Goal: Communication & Community: Answer question/provide support

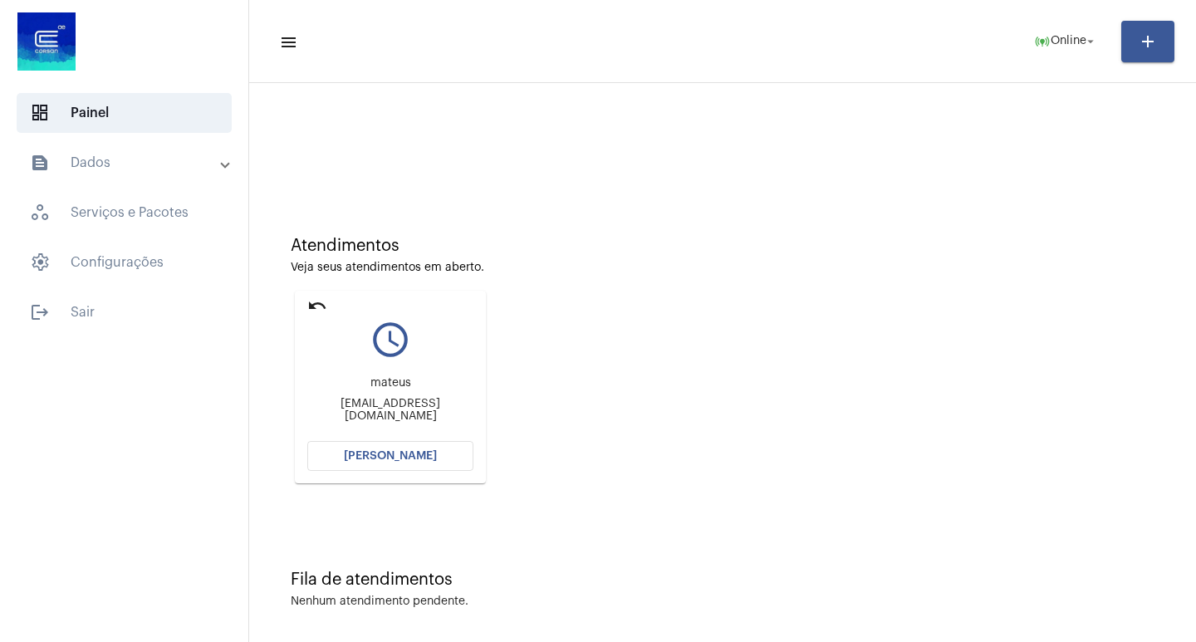
click at [439, 461] on button "[PERSON_NAME]" at bounding box center [390, 456] width 166 height 30
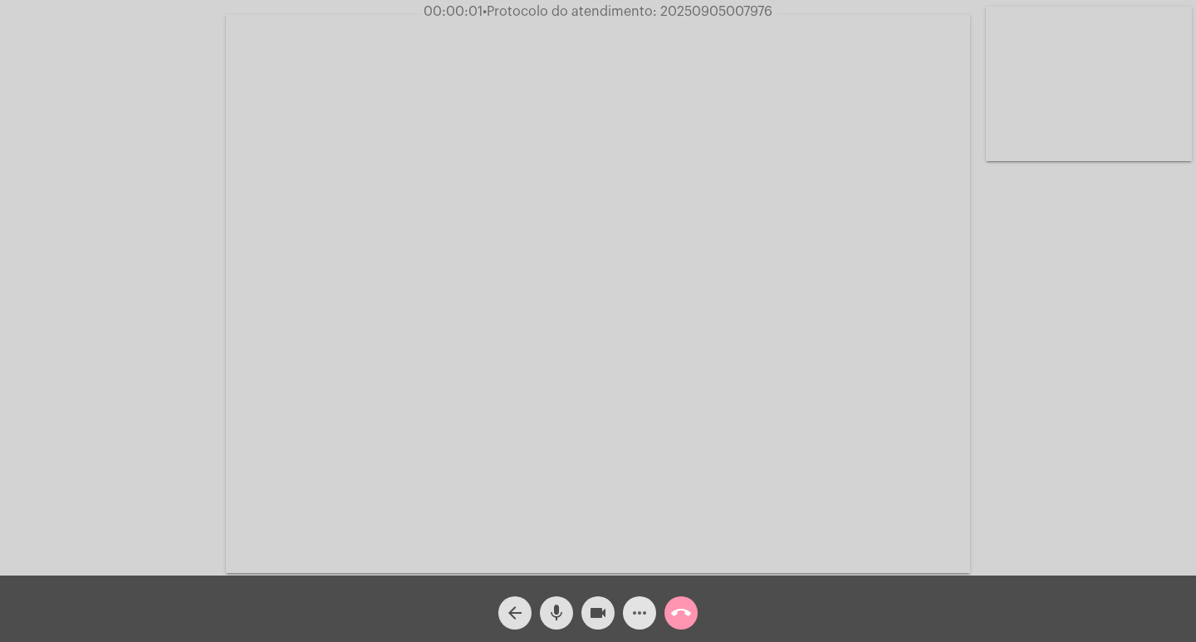
click at [627, 619] on button "more_horiz" at bounding box center [639, 612] width 33 height 33
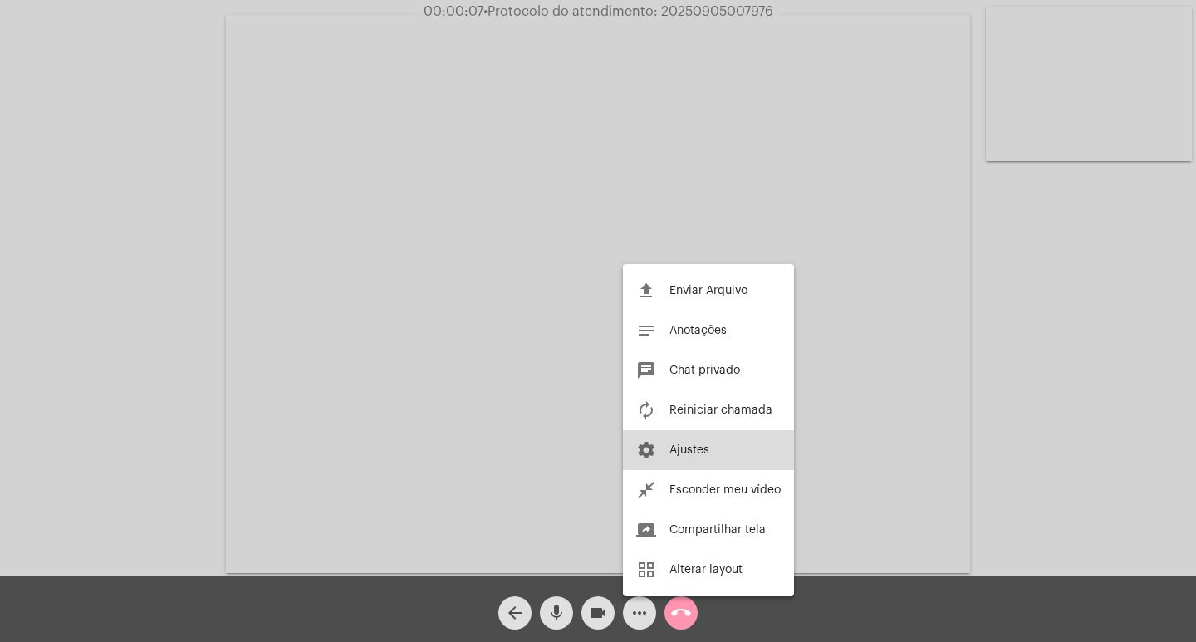
click at [743, 463] on button "settings Ajustes" at bounding box center [708, 450] width 171 height 40
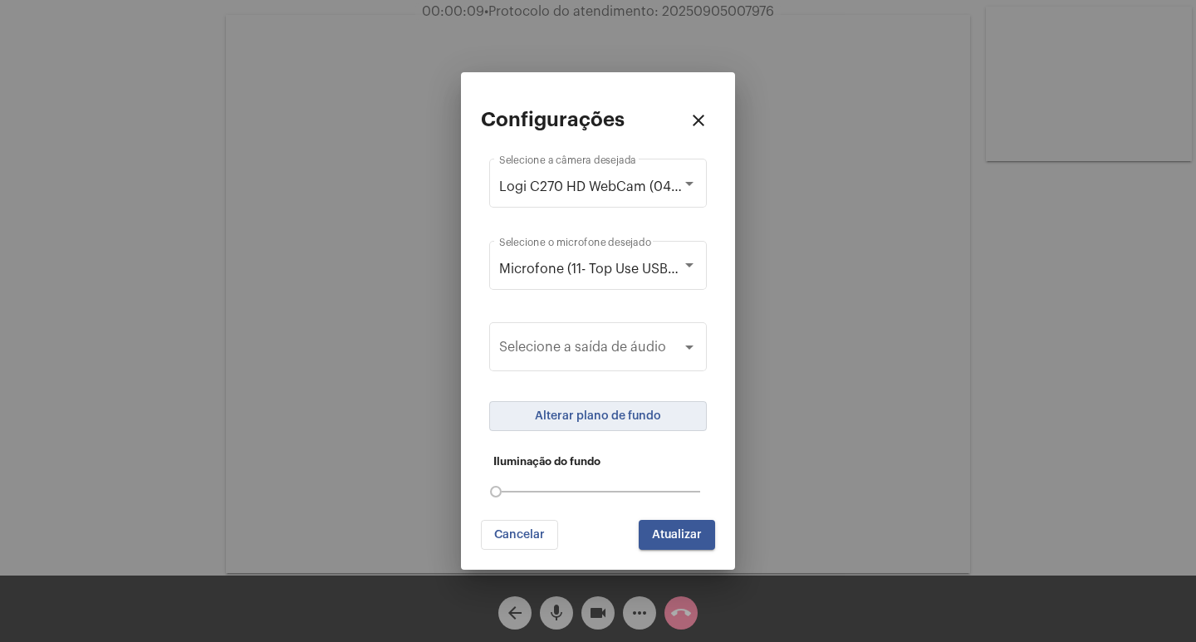
click at [667, 425] on button "Alterar plano de fundo" at bounding box center [598, 416] width 218 height 30
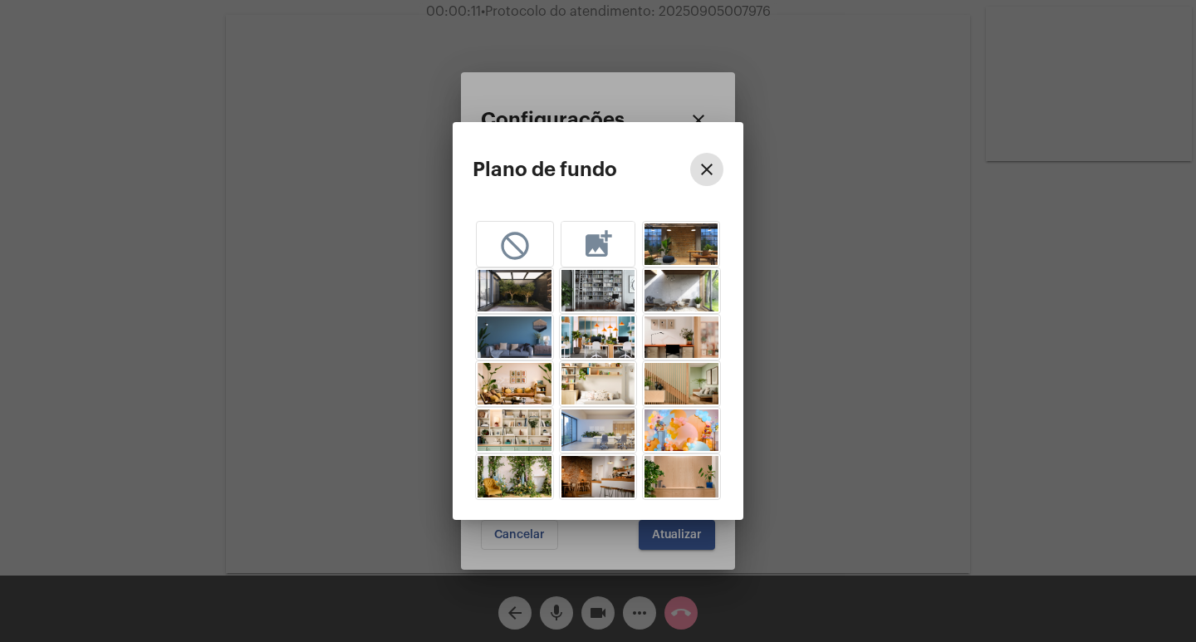
click at [597, 231] on mat-icon "add_photo_alternate" at bounding box center [597, 243] width 33 height 31
click at [718, 164] on button "close" at bounding box center [706, 169] width 33 height 33
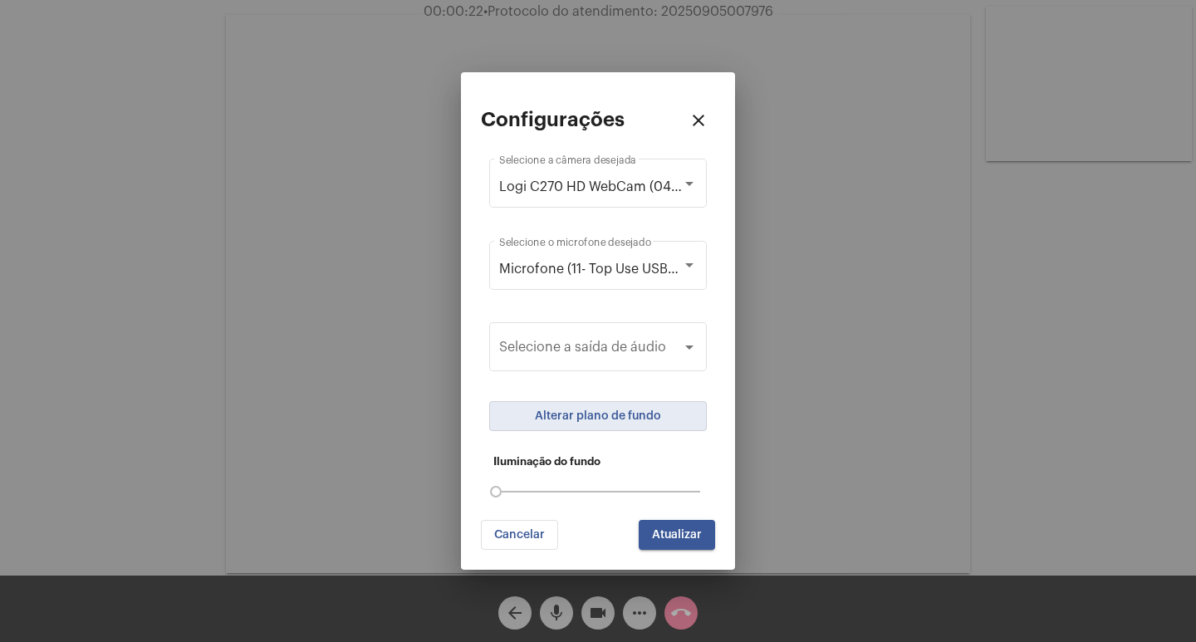
click at [518, 529] on span "Cancelar" at bounding box center [519, 535] width 51 height 12
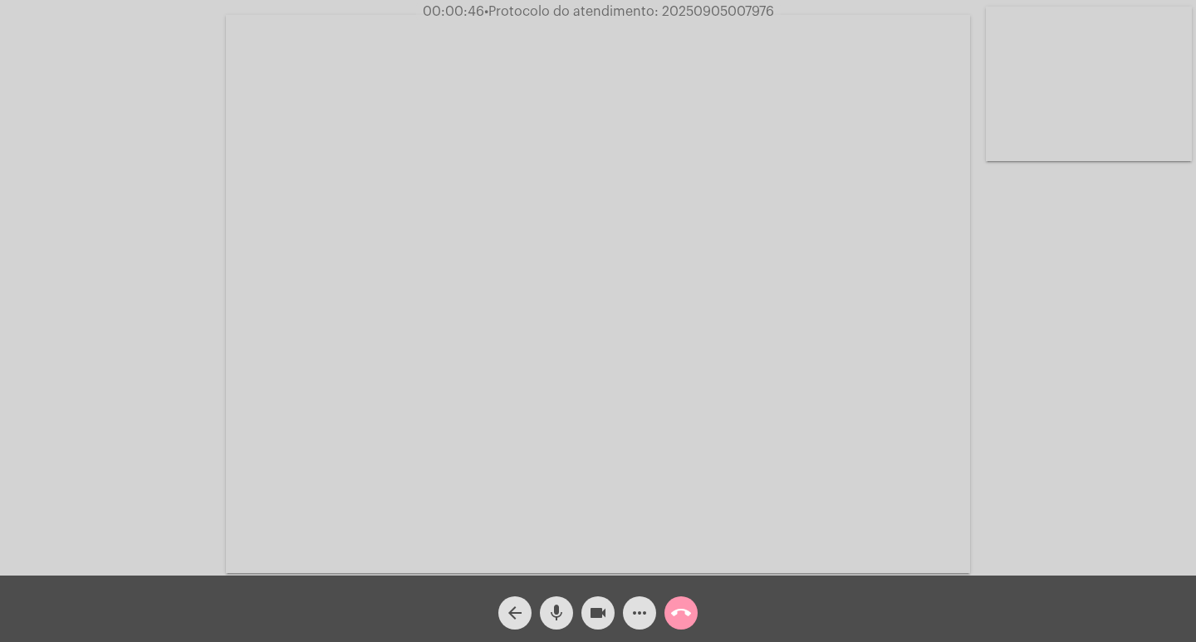
click at [549, 598] on span "mic" at bounding box center [557, 612] width 20 height 33
click at [546, 604] on button "mic_off" at bounding box center [556, 612] width 33 height 33
click at [558, 614] on mat-icon "mic" at bounding box center [557, 613] width 20 height 20
click at [562, 605] on mat-icon "mic_off" at bounding box center [557, 613] width 20 height 20
click at [564, 607] on mat-icon "mic" at bounding box center [557, 613] width 20 height 20
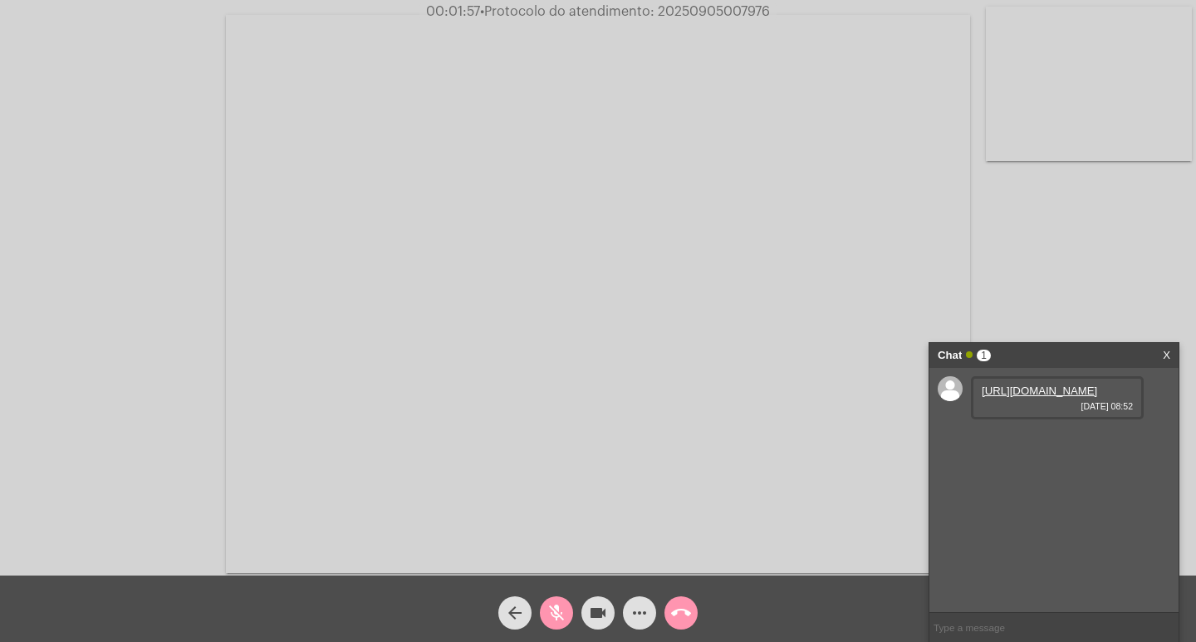
click at [1035, 397] on link "[URL][DOMAIN_NAME]" at bounding box center [1039, 391] width 115 height 12
click at [1097, 444] on link "[URL][DOMAIN_NAME]" at bounding box center [1039, 438] width 115 height 12
click at [1064, 492] on link "[URL][DOMAIN_NAME]" at bounding box center [1039, 485] width 115 height 12
click at [1001, 492] on link "[URL][DOMAIN_NAME]" at bounding box center [1039, 485] width 115 height 12
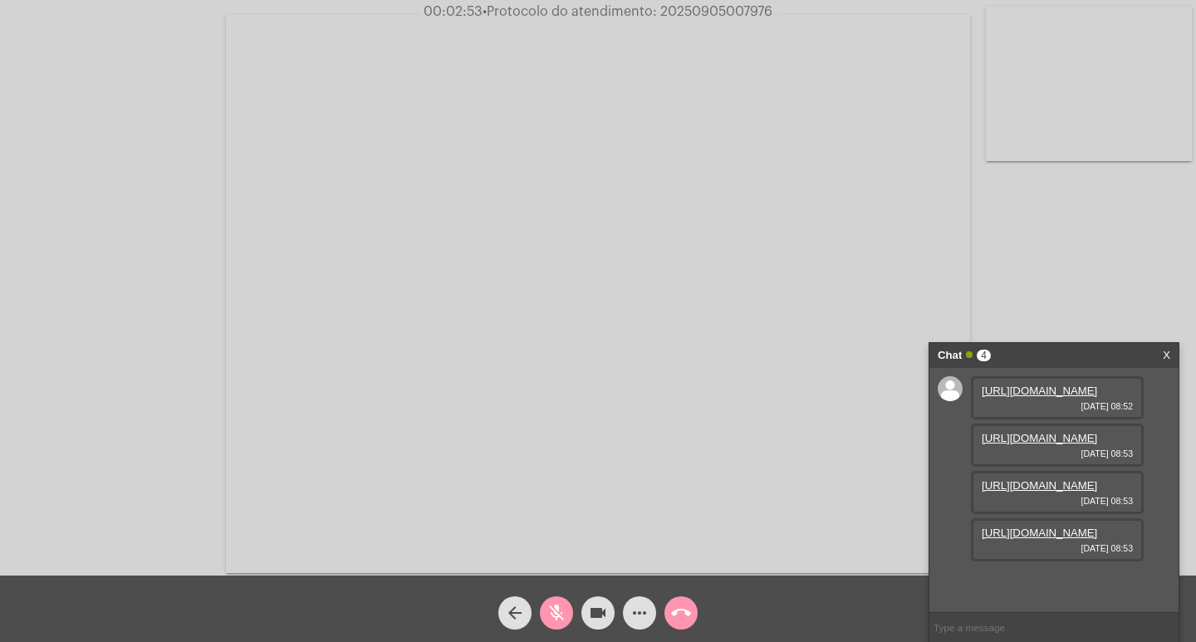
scroll to position [99, 0]
click at [1064, 539] on link "[URL][DOMAIN_NAME]" at bounding box center [1039, 533] width 115 height 12
click at [560, 606] on mat-icon "mic_off" at bounding box center [557, 613] width 20 height 20
click at [553, 611] on mat-icon "mic" at bounding box center [557, 613] width 20 height 20
click at [1165, 351] on link "X" at bounding box center [1166, 355] width 7 height 25
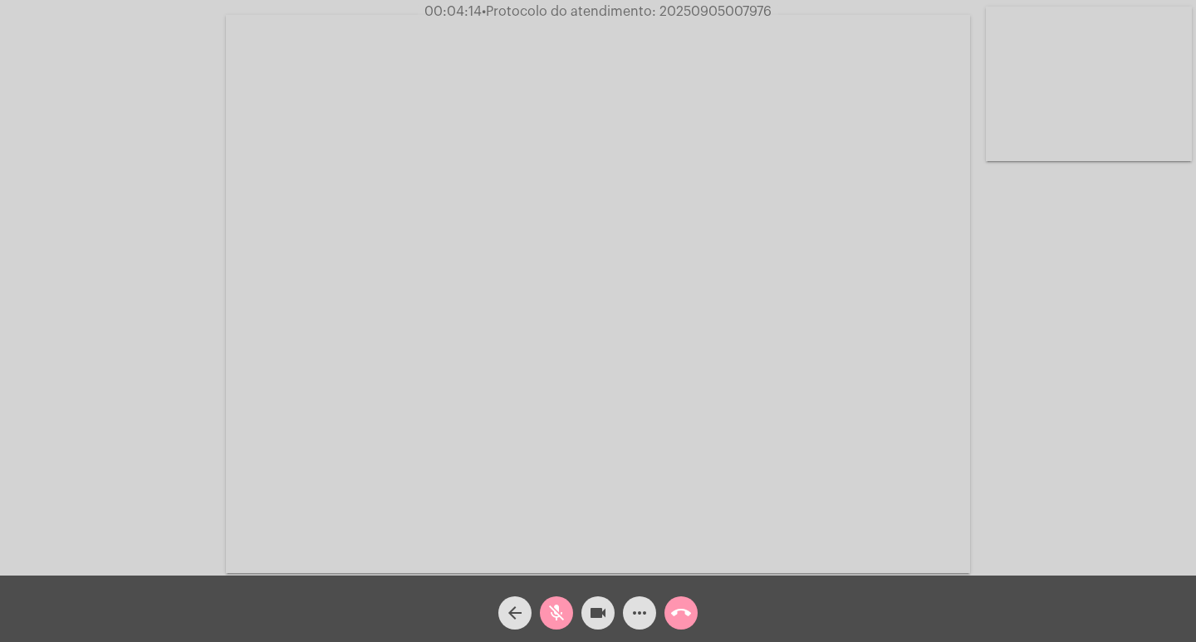
click at [556, 611] on mat-icon "mic_off" at bounding box center [557, 613] width 20 height 20
click at [557, 603] on mat-icon "mic" at bounding box center [557, 613] width 20 height 20
click at [606, 609] on mat-icon "videocam" at bounding box center [598, 613] width 20 height 20
click at [552, 601] on span "mic_off" at bounding box center [557, 612] width 20 height 33
click at [593, 606] on mat-icon "videocam_off" at bounding box center [598, 613] width 20 height 20
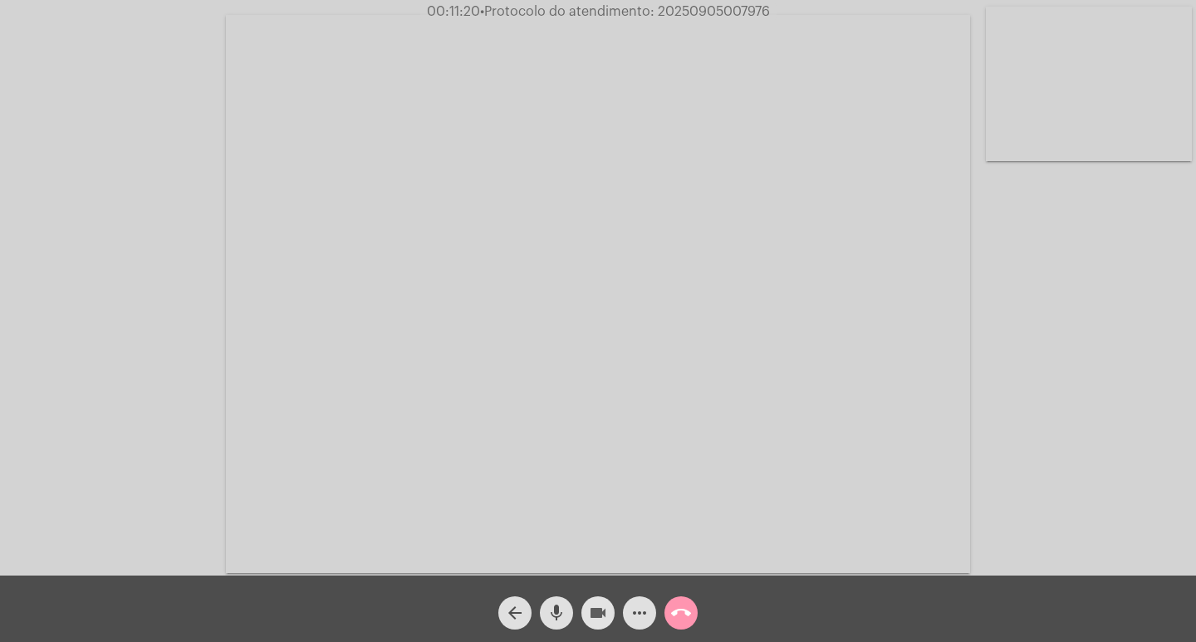
click at [596, 607] on mat-icon "videocam" at bounding box center [598, 613] width 20 height 20
click at [564, 602] on span "mic" at bounding box center [557, 612] width 20 height 33
click at [557, 606] on mat-icon "mic" at bounding box center [557, 613] width 20 height 20
click at [601, 599] on span "videocam_off" at bounding box center [598, 612] width 20 height 33
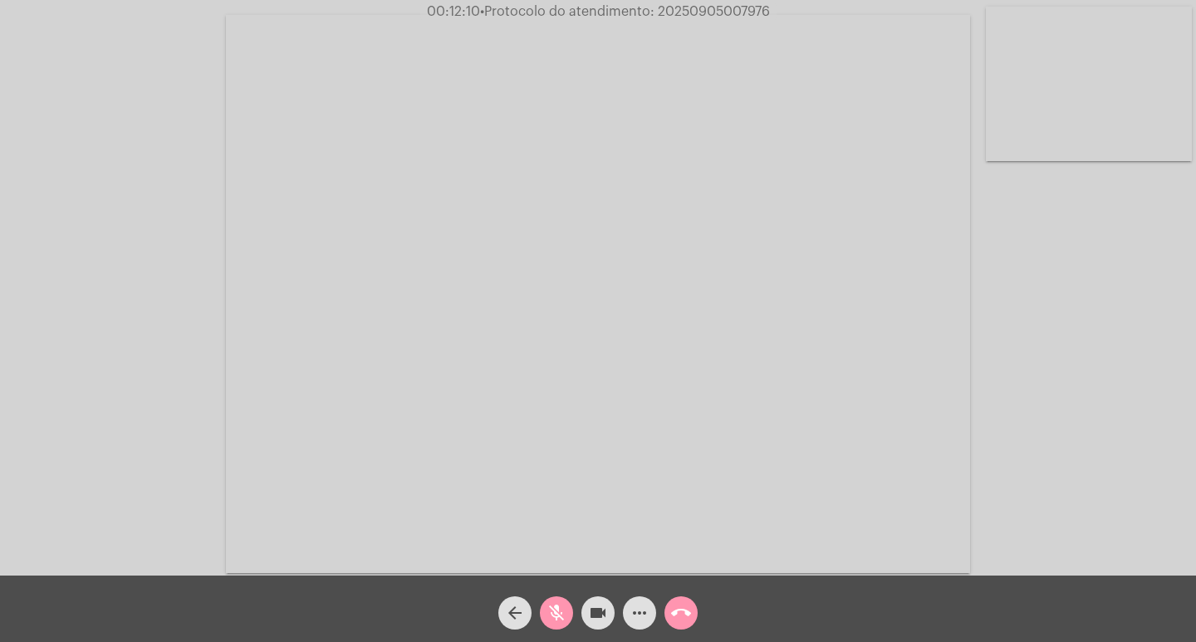
click at [562, 601] on span "mic_off" at bounding box center [557, 612] width 20 height 33
click at [564, 616] on mat-icon "mic" at bounding box center [557, 613] width 20 height 20
click at [564, 616] on mat-icon "mic_off" at bounding box center [557, 613] width 20 height 20
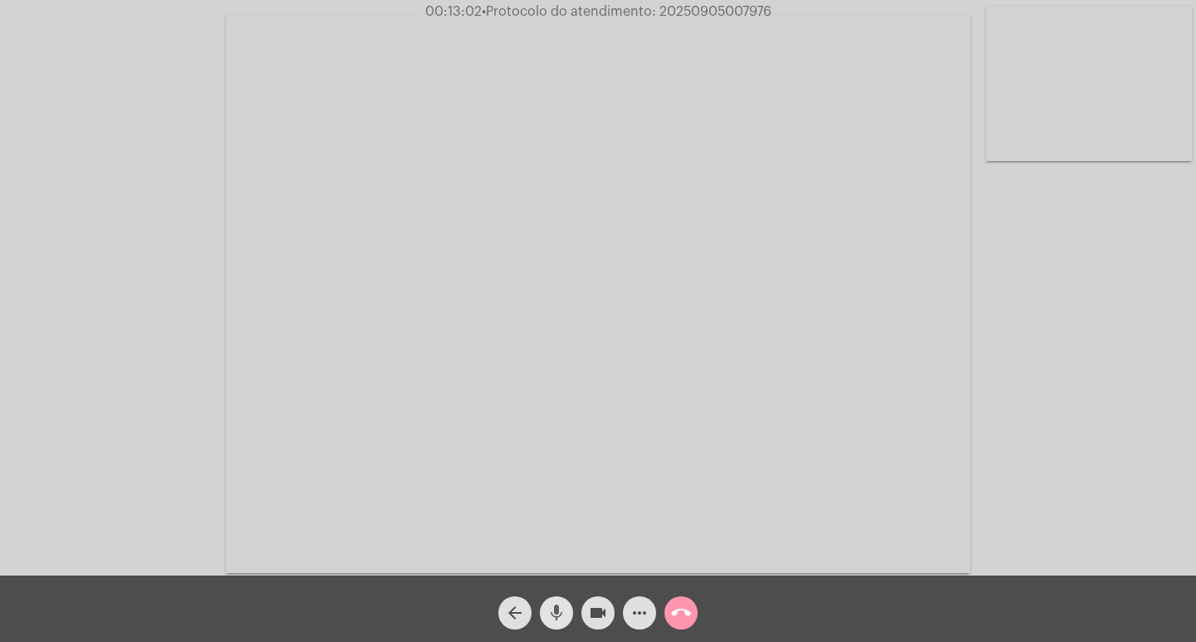
drag, startPoint x: 542, startPoint y: 606, endPoint x: 555, endPoint y: 606, distance: 13.3
click at [545, 606] on button "mic" at bounding box center [556, 612] width 33 height 33
click at [604, 616] on mat-icon "videocam" at bounding box center [598, 613] width 20 height 20
click at [653, 602] on button "more_horiz" at bounding box center [639, 612] width 33 height 33
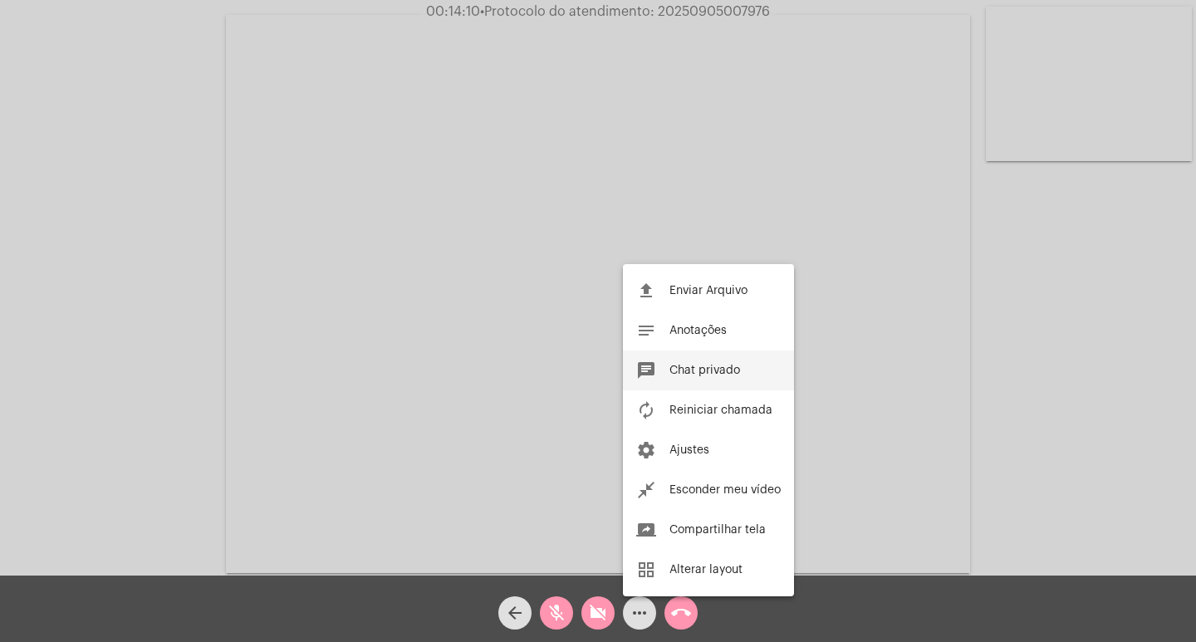
click at [723, 362] on button "chat Chat privado" at bounding box center [708, 371] width 171 height 40
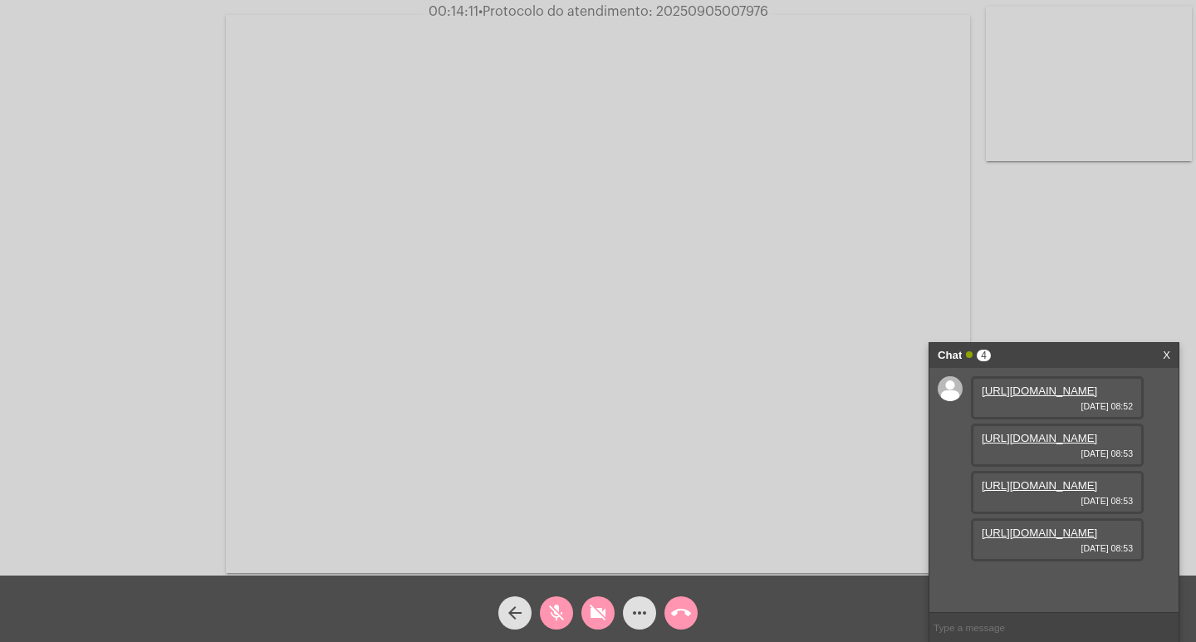
scroll to position [0, 0]
click at [1047, 397] on link "[URL][DOMAIN_NAME]" at bounding box center [1039, 391] width 115 height 12
click at [594, 604] on mat-icon "videocam_off" at bounding box center [598, 613] width 20 height 20
click at [558, 601] on span "mic_off" at bounding box center [557, 612] width 20 height 33
click at [602, 603] on mat-icon "videocam" at bounding box center [598, 613] width 20 height 20
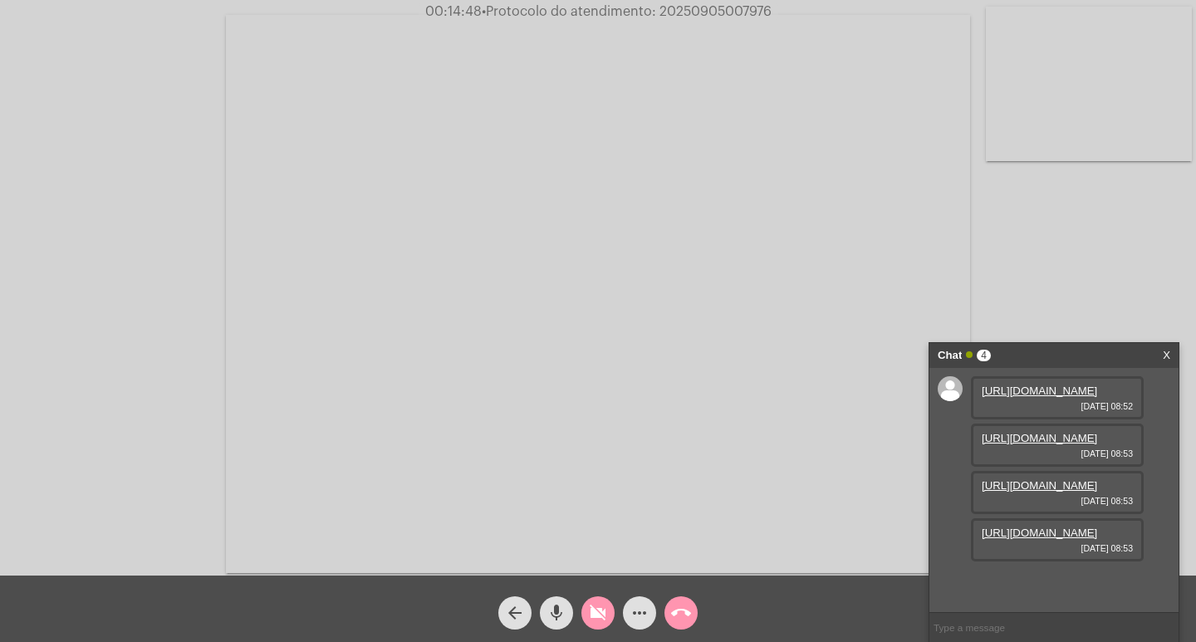
click at [562, 611] on mat-icon "mic" at bounding box center [557, 613] width 20 height 20
drag, startPoint x: 599, startPoint y: 617, endPoint x: 588, endPoint y: 605, distance: 16.5
click at [599, 616] on mat-icon "videocam_off" at bounding box center [598, 613] width 20 height 20
click at [549, 620] on mat-icon "mic_off" at bounding box center [557, 613] width 20 height 20
click at [552, 619] on mat-icon "mic" at bounding box center [557, 613] width 20 height 20
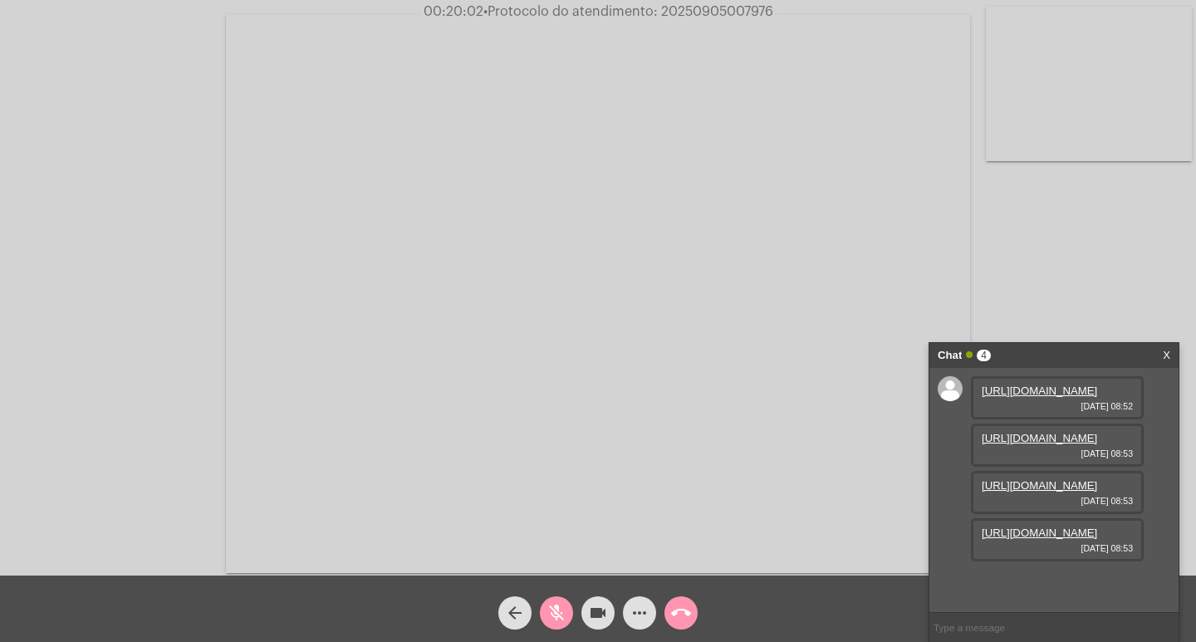
click at [732, 7] on span "• Protocolo do atendimento: 20250905007976" at bounding box center [628, 11] width 290 height 13
drag, startPoint x: 756, startPoint y: 24, endPoint x: 697, endPoint y: 38, distance: 60.6
click at [697, 66] on video at bounding box center [598, 294] width 744 height 558
click at [565, 105] on video at bounding box center [303, 291] width 573 height 429
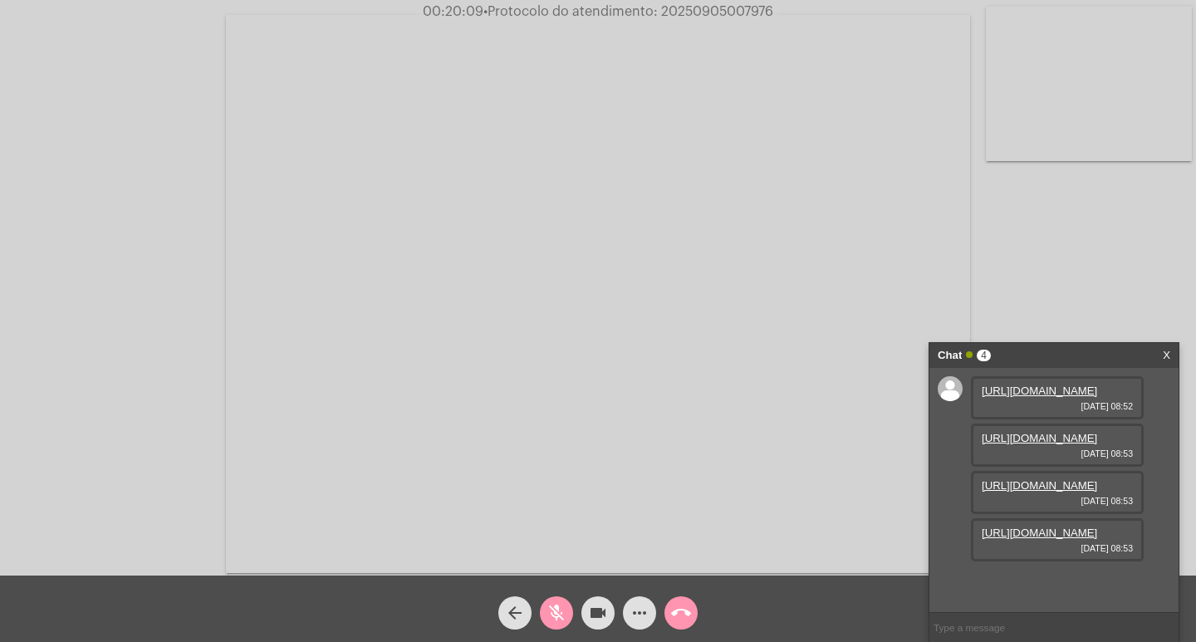
copy span "20250905007976"
click at [589, 622] on mat-icon "videocam" at bounding box center [598, 613] width 20 height 20
click at [581, 615] on button "videocam_off" at bounding box center [597, 612] width 33 height 33
click at [554, 600] on span "mic_off" at bounding box center [557, 612] width 20 height 33
click at [758, 5] on span "• Protocolo do atendimento: 20250905007976" at bounding box center [626, 11] width 290 height 13
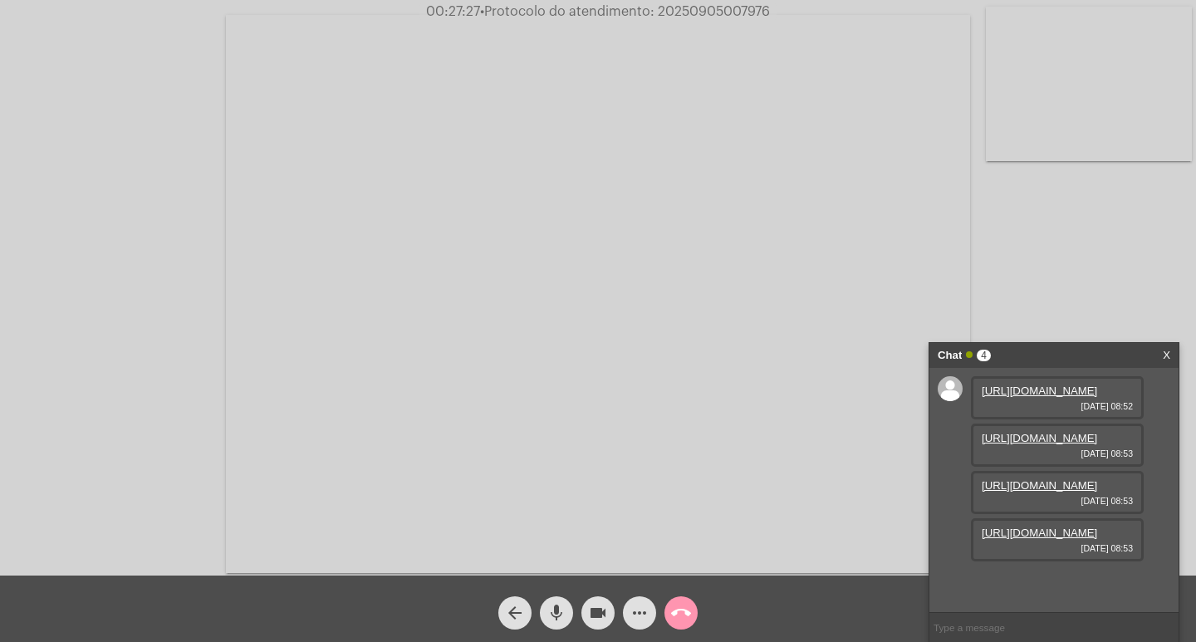
click at [758, 5] on span "• Protocolo do atendimento: 20250905007976" at bounding box center [625, 11] width 290 height 13
click at [1031, 506] on span "[DATE] 08:53" at bounding box center [1057, 501] width 151 height 10
click at [1027, 613] on ng-chat-window "Chat 4 X [URL][DOMAIN_NAME] [DATE] 08:52 [URL][DOMAIN_NAME] [DATE] 08:53 [URL][…" at bounding box center [1053, 492] width 249 height 299
paste input "20250905007976"
type input "20250905007976"
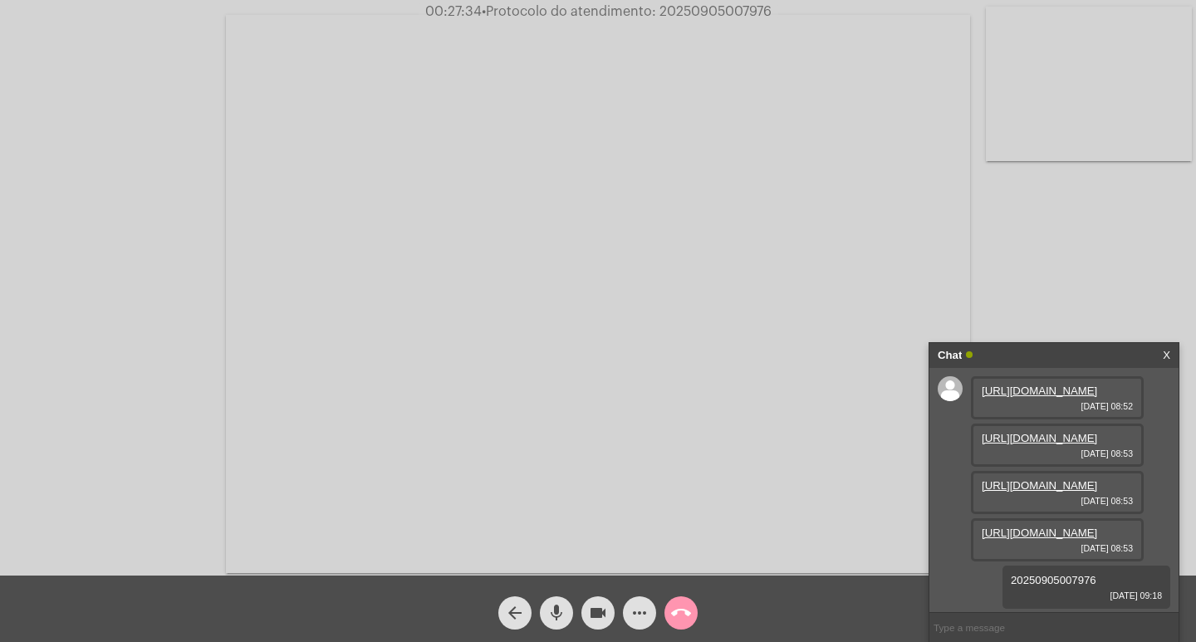
scroll to position [146, 0]
click at [693, 608] on button "call_end" at bounding box center [681, 612] width 33 height 33
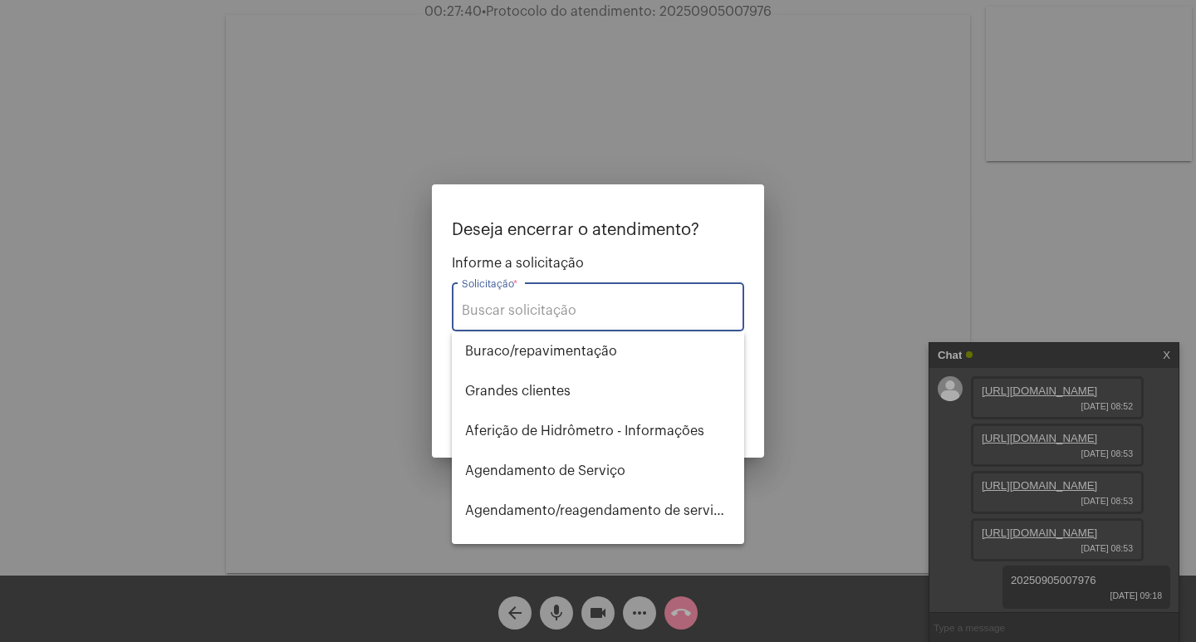
click at [675, 316] on input "Solicitação *" at bounding box center [598, 310] width 272 height 15
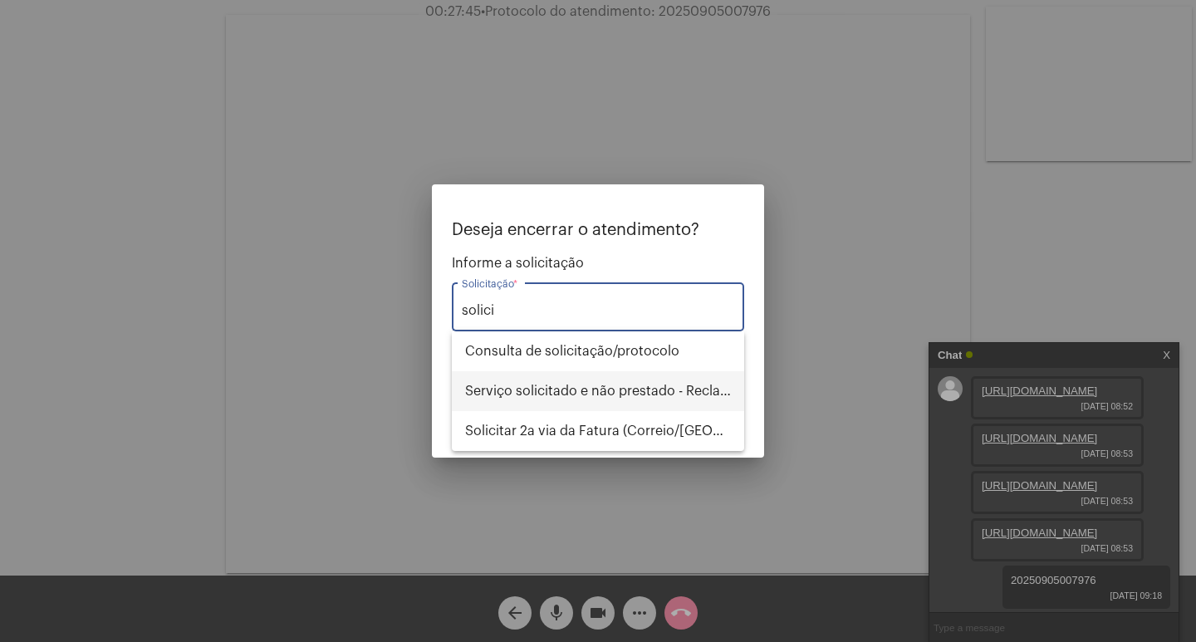
click at [503, 391] on span "Serviço solicitado e não prestado - Reclamação" at bounding box center [598, 391] width 266 height 40
type input "Serviço solicitado e não prestado - Reclamação"
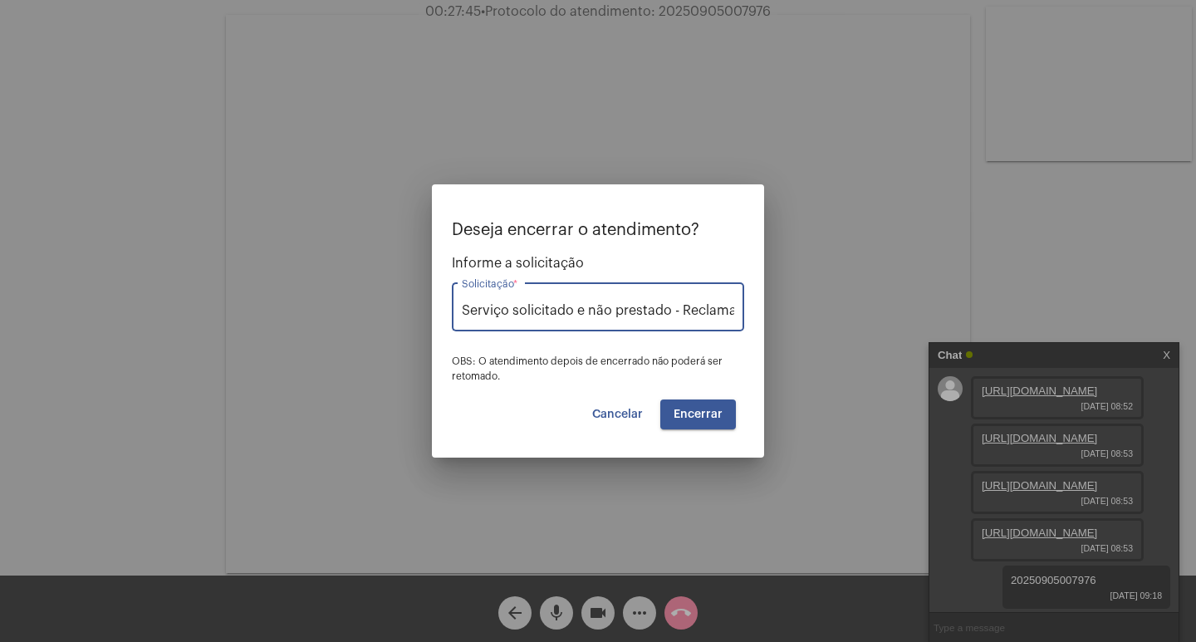
scroll to position [0, 22]
click at [687, 424] on button "Encerrar" at bounding box center [698, 415] width 76 height 30
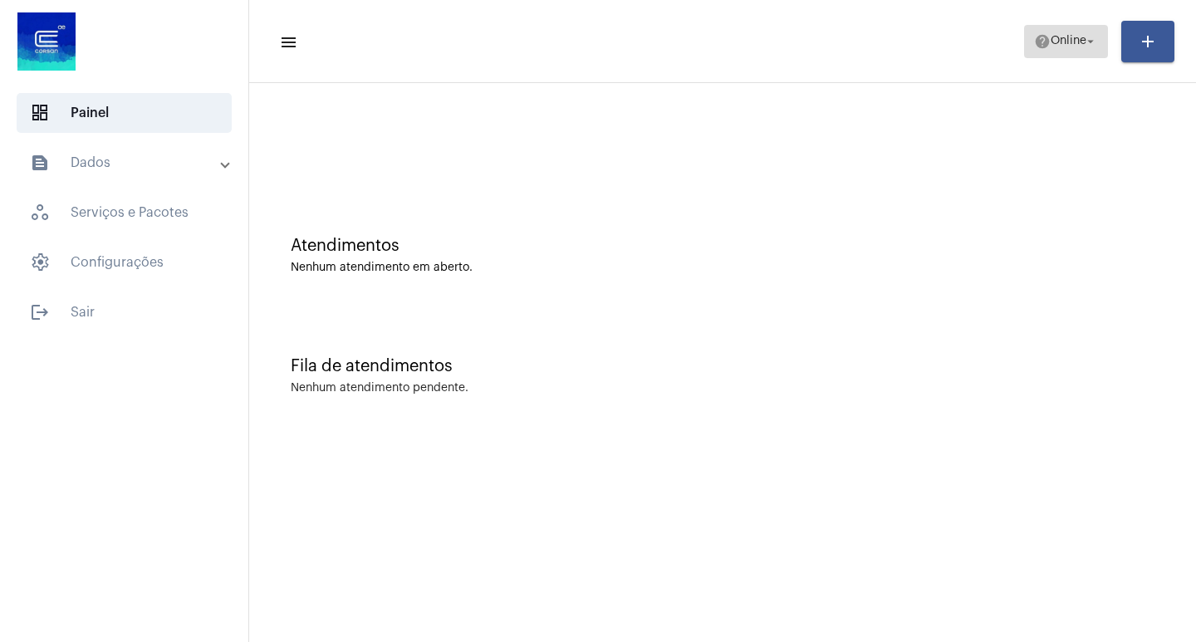
click at [1034, 33] on mat-icon "help" at bounding box center [1042, 41] width 17 height 17
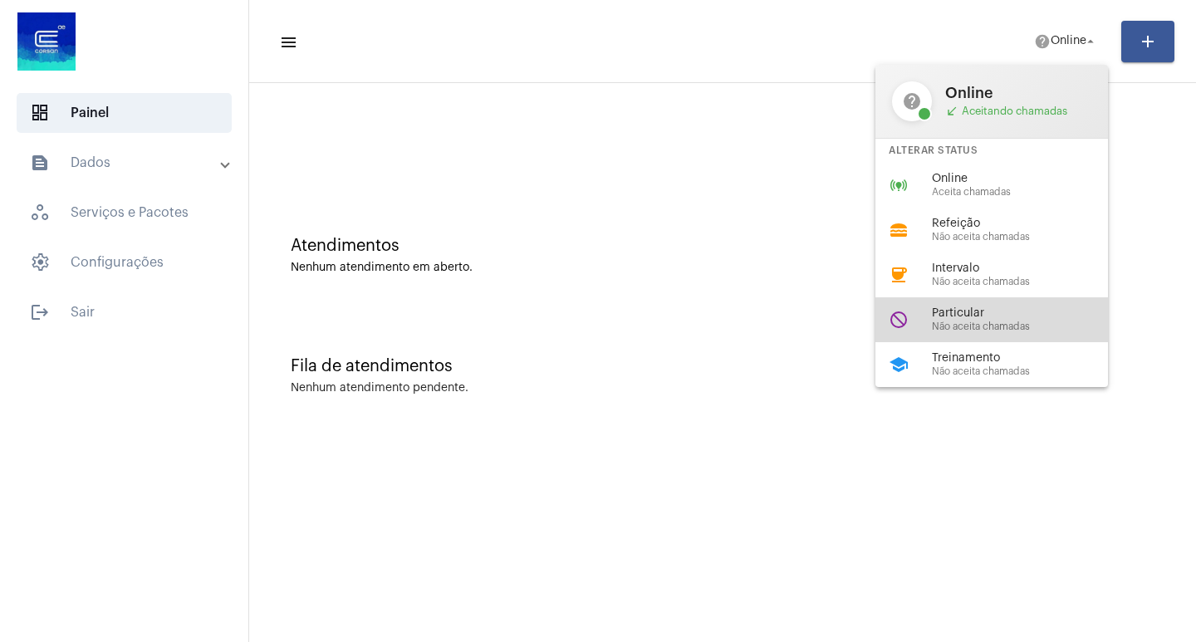
click at [957, 336] on div "do_not_disturb Particular Não aceita chamadas" at bounding box center [1004, 319] width 259 height 45
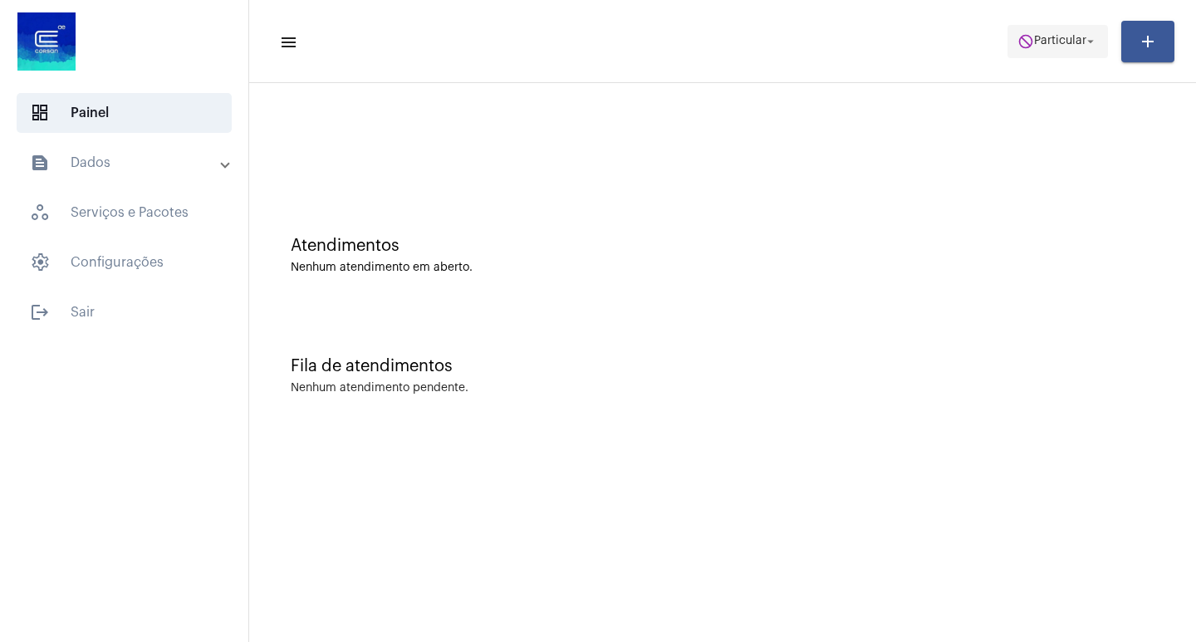
click at [1052, 50] on span "do_not_disturb Particular arrow_drop_down" at bounding box center [1058, 41] width 81 height 30
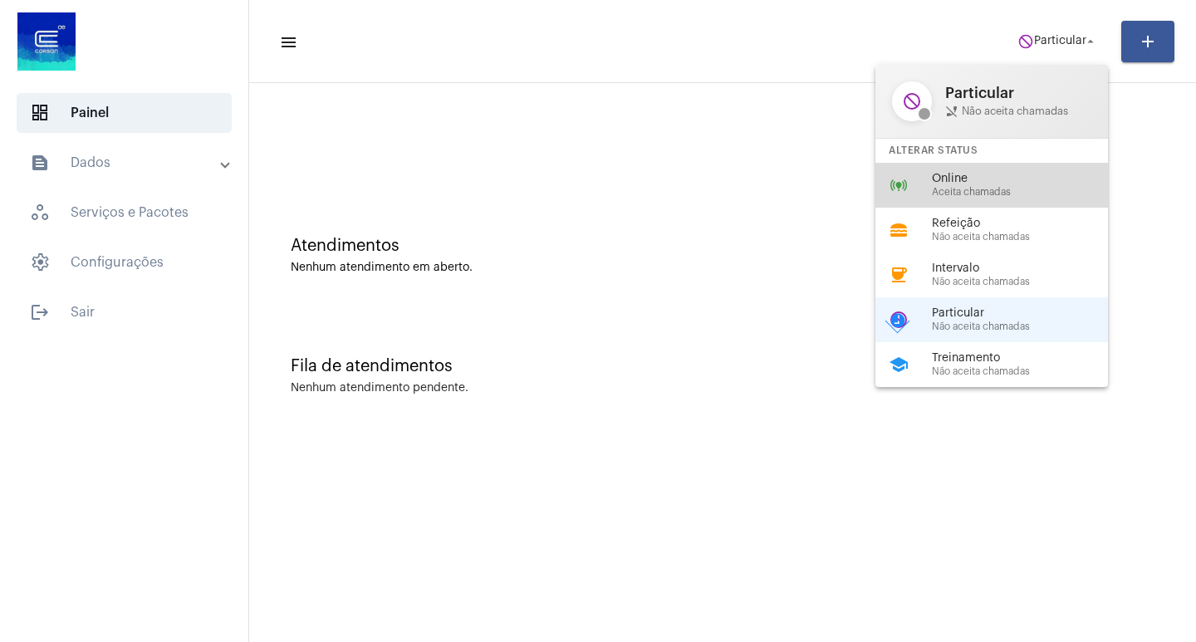
click at [998, 173] on span "Online" at bounding box center [1026, 179] width 189 height 12
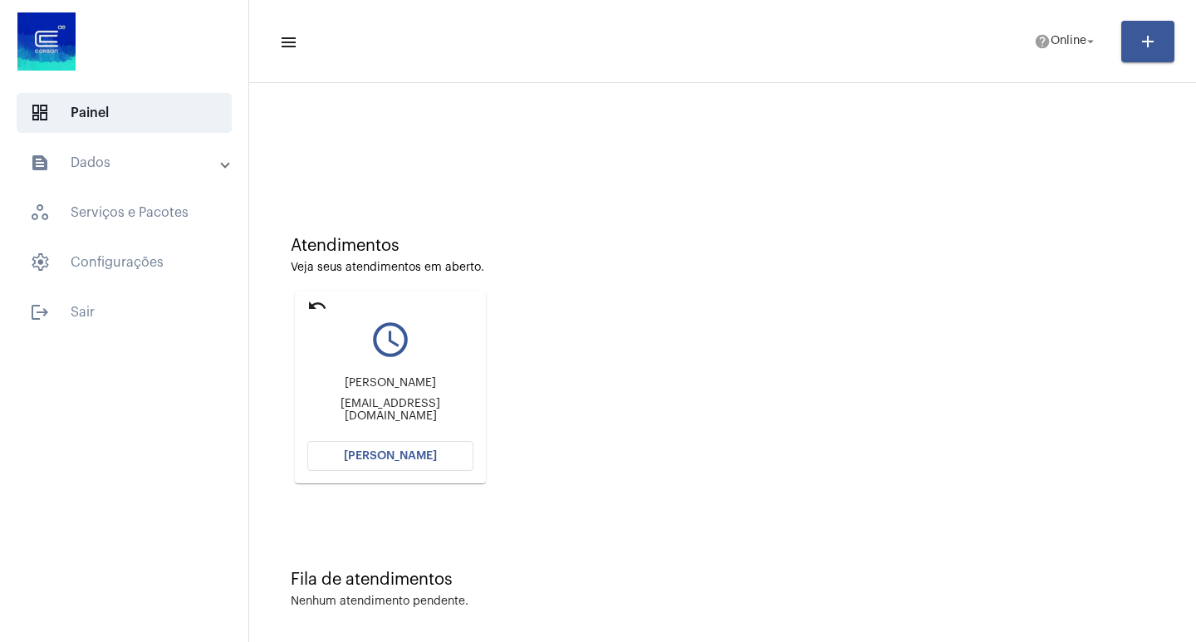
click at [321, 441] on button "[PERSON_NAME]" at bounding box center [390, 456] width 166 height 30
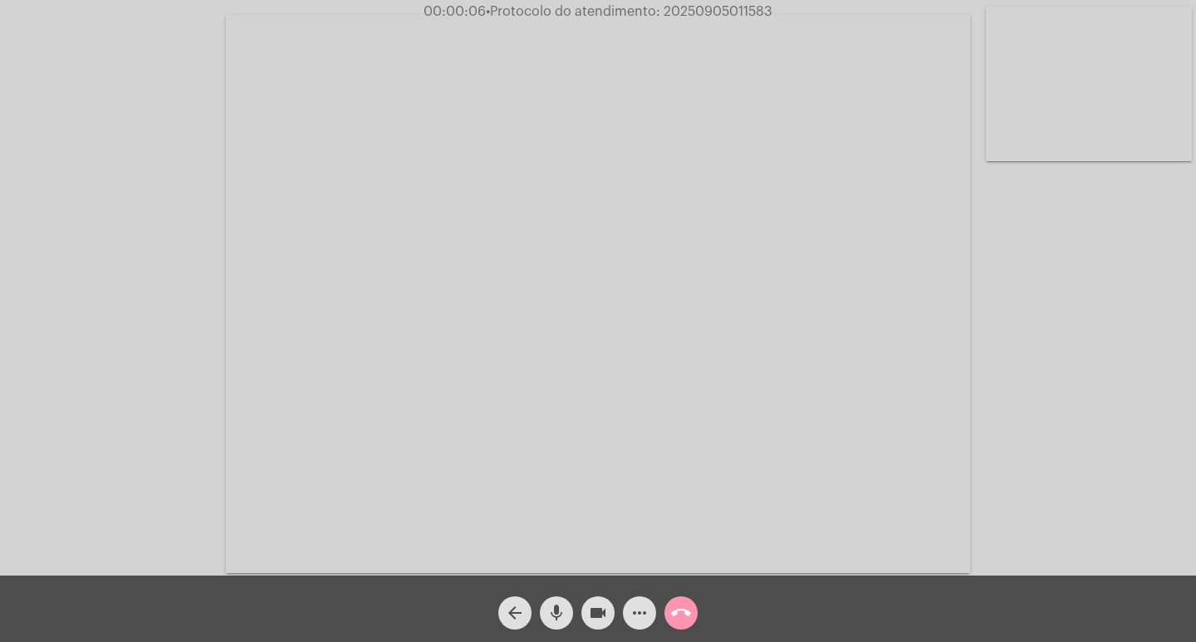
click at [640, 620] on mat-icon "more_horiz" at bounding box center [640, 613] width 20 height 20
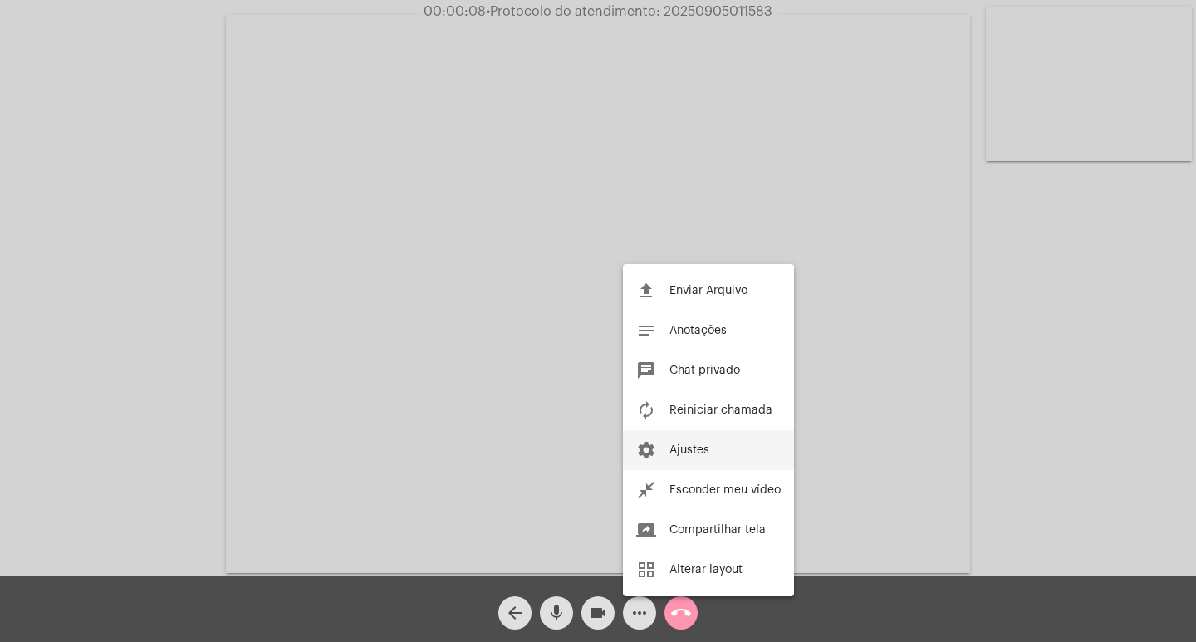
click at [679, 448] on span "Ajustes" at bounding box center [689, 450] width 40 height 12
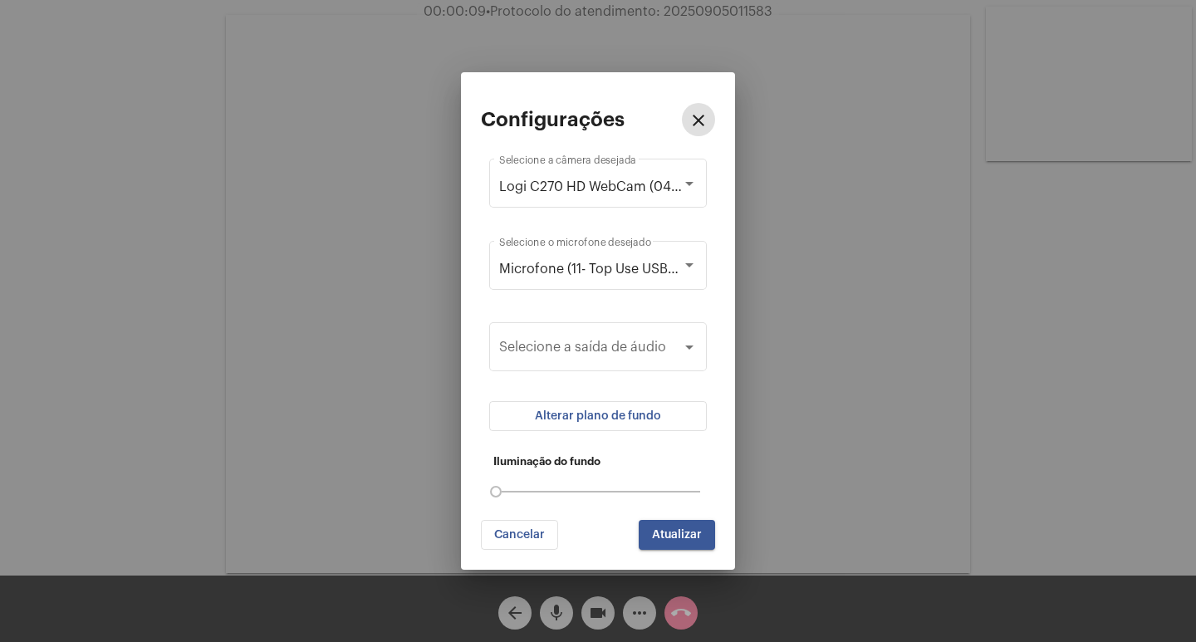
click at [615, 412] on span "Alterar plano de fundo" at bounding box center [598, 416] width 126 height 12
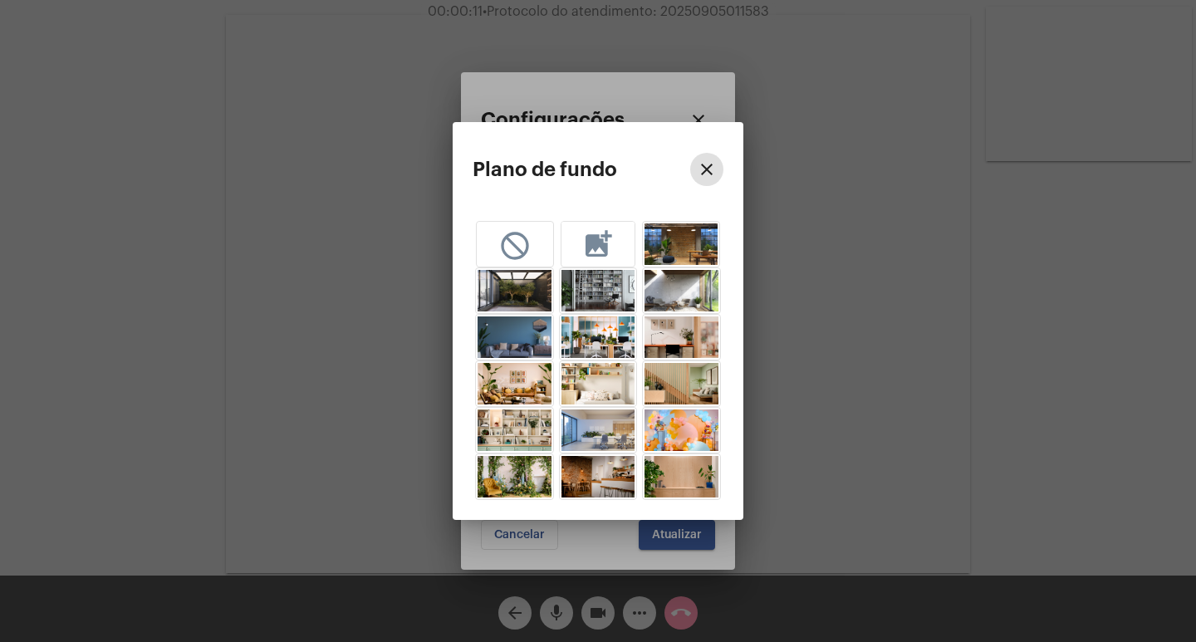
click at [622, 258] on span "add_photo_alternate" at bounding box center [597, 242] width 53 height 40
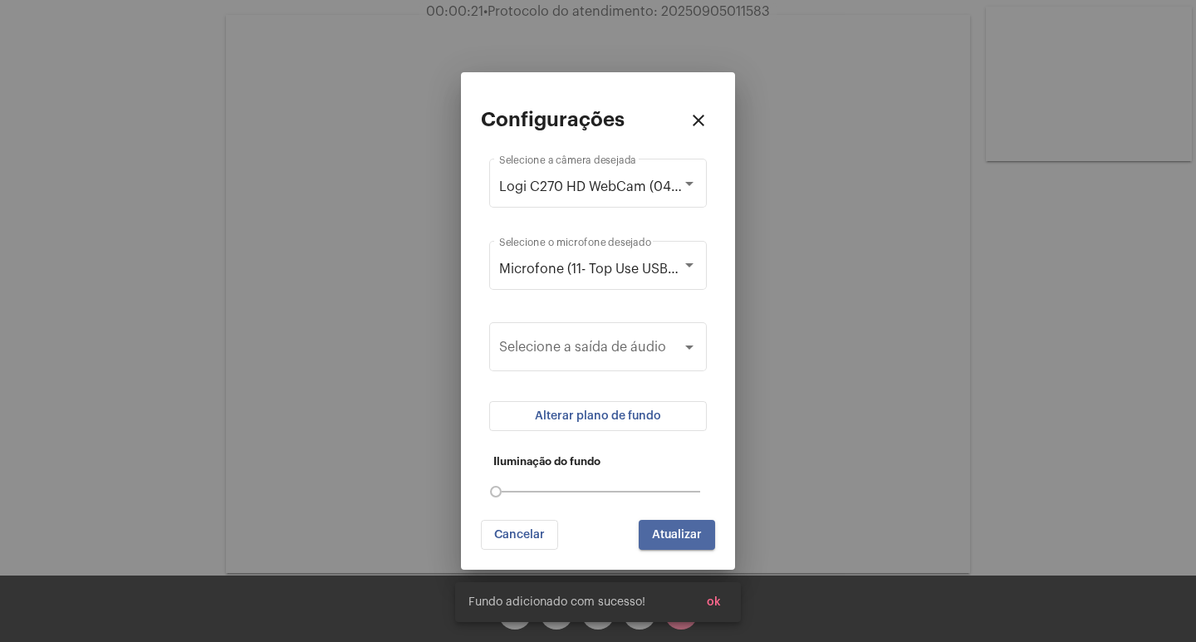
click at [671, 523] on button "Atualizar" at bounding box center [677, 535] width 76 height 30
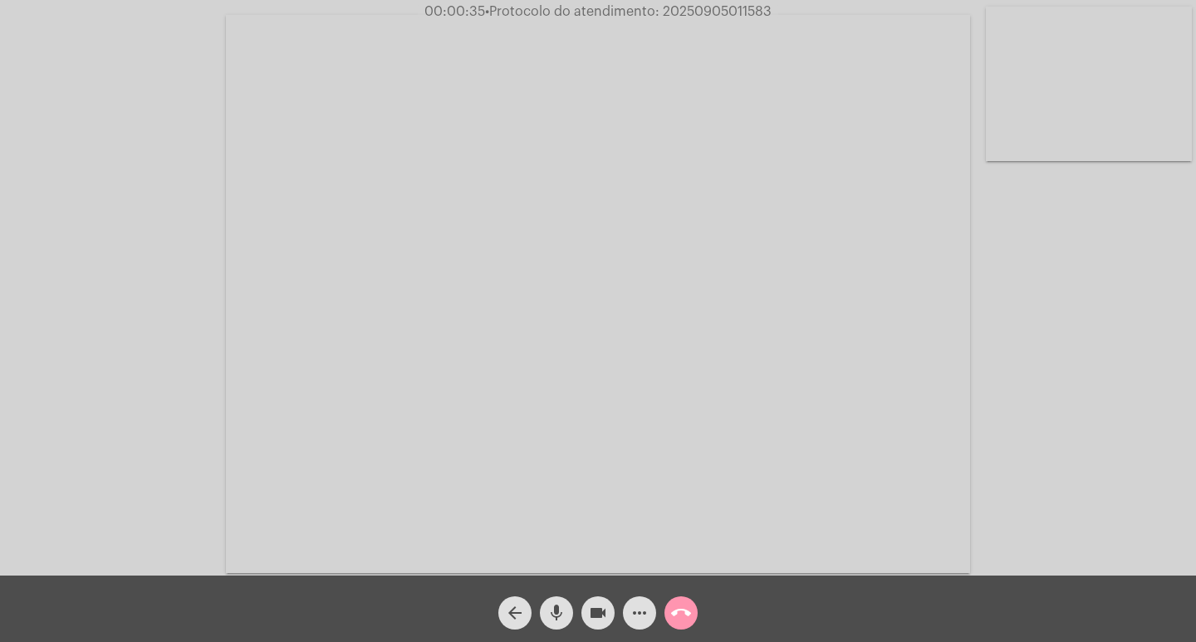
click at [676, 627] on span "call_end" at bounding box center [681, 612] width 20 height 33
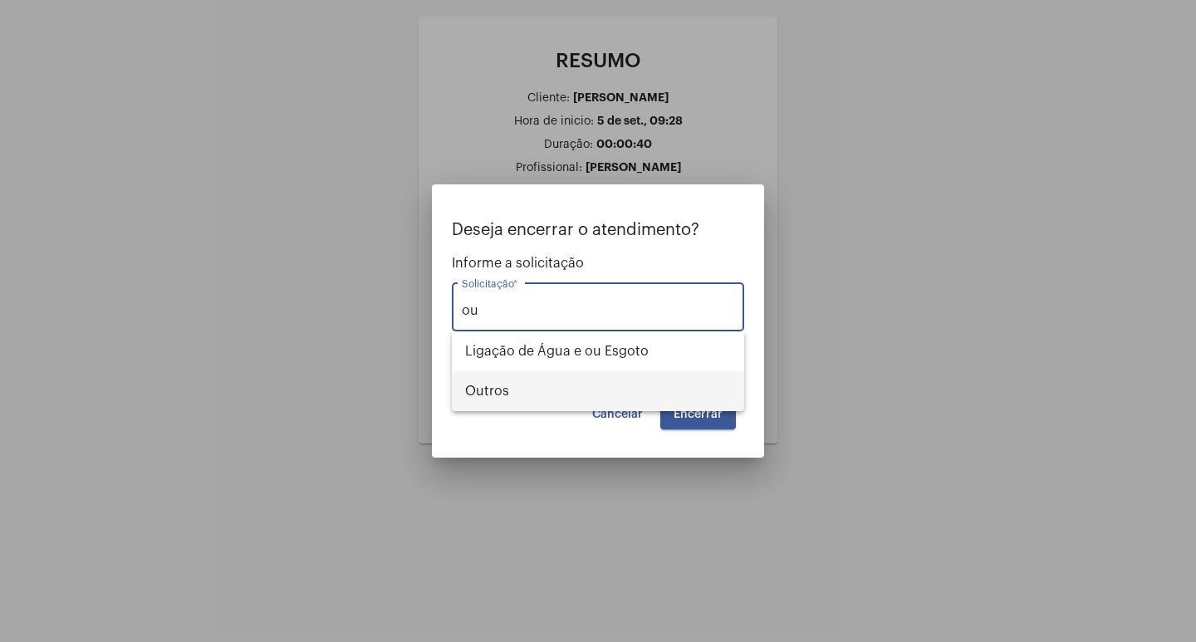
click at [485, 389] on span "Outros" at bounding box center [598, 391] width 266 height 40
type input "Outros"
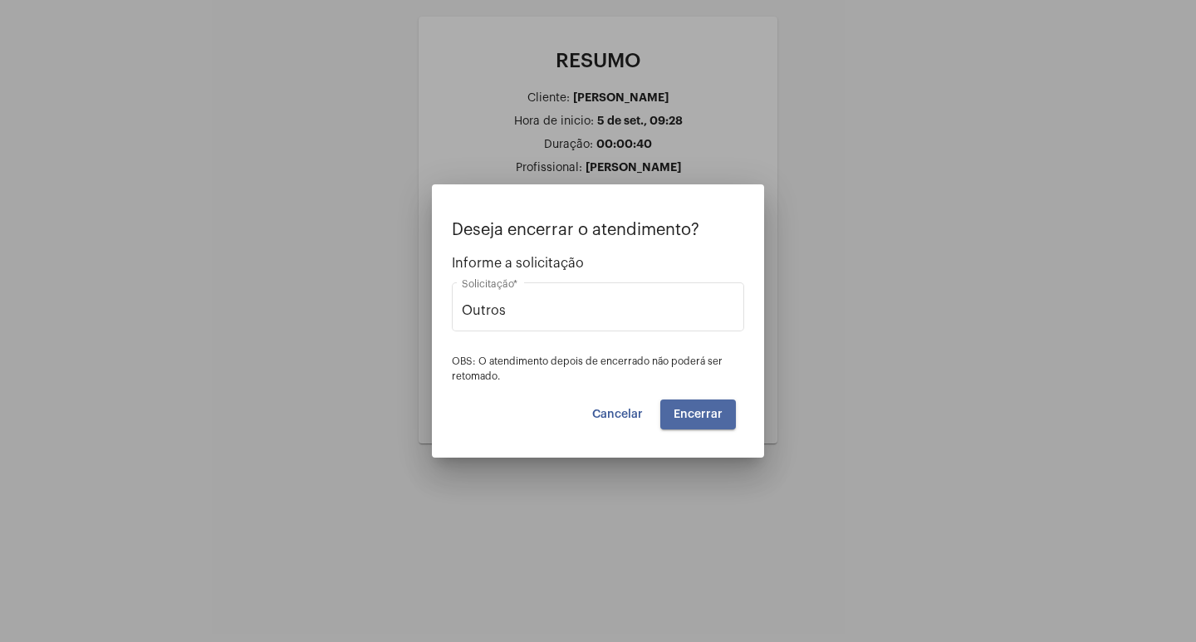
click at [726, 420] on button "Encerrar" at bounding box center [698, 415] width 76 height 30
